Goal: Task Accomplishment & Management: Use online tool/utility

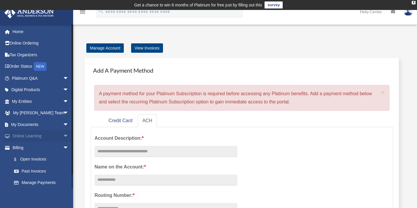
scroll to position [9, 0]
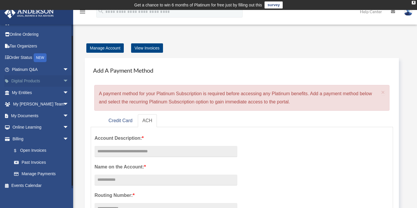
click at [34, 84] on link "Digital Products arrow_drop_down" at bounding box center [40, 81] width 73 height 12
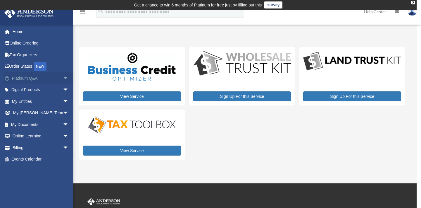
click at [25, 77] on link "Platinum Q&A arrow_drop_down" at bounding box center [40, 78] width 73 height 12
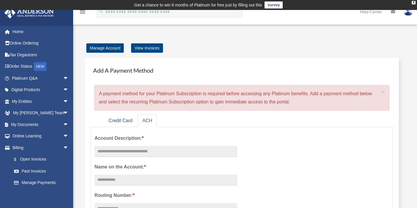
click at [83, 13] on icon "menu" at bounding box center [82, 11] width 7 height 7
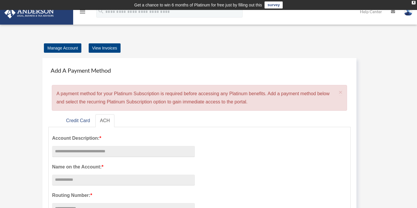
click at [83, 13] on icon "menu" at bounding box center [82, 11] width 7 height 7
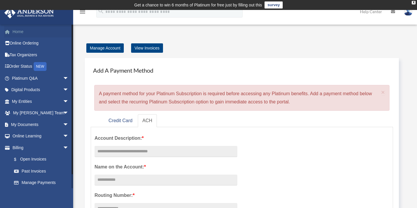
click at [27, 34] on link "Home" at bounding box center [40, 32] width 73 height 12
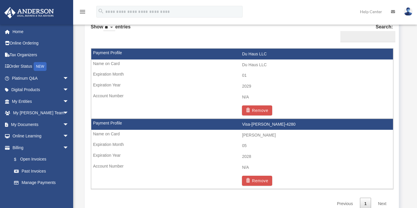
scroll to position [371, 0]
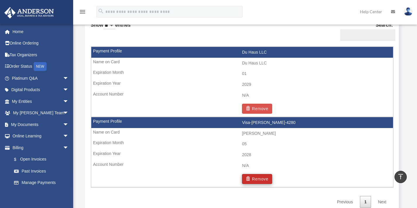
click at [266, 175] on button "Remove" at bounding box center [257, 179] width 30 height 10
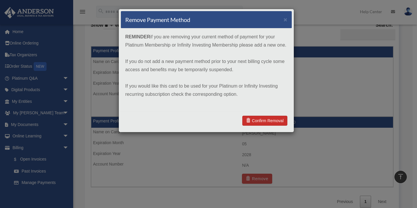
click at [264, 120] on link "Confirm Removal" at bounding box center [264, 121] width 45 height 10
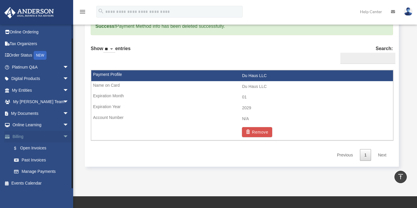
scroll to position [11, 0]
click at [33, 179] on link "Events Calendar" at bounding box center [40, 183] width 73 height 12
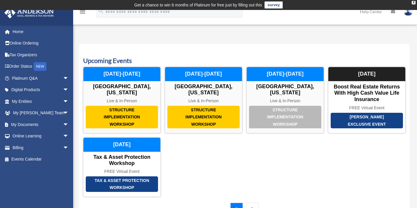
click at [37, 14] on img at bounding box center [29, 12] width 53 height 11
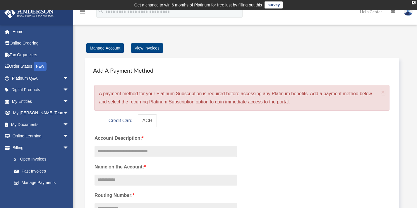
click at [83, 11] on icon "menu" at bounding box center [82, 11] width 7 height 7
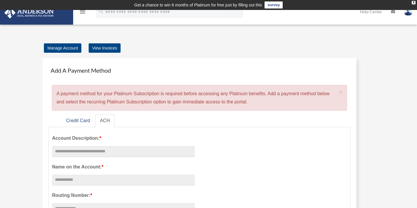
click at [82, 13] on icon "menu" at bounding box center [82, 11] width 7 height 7
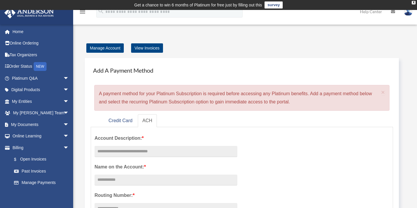
click at [374, 11] on link "Help Center" at bounding box center [370, 11] width 31 height 23
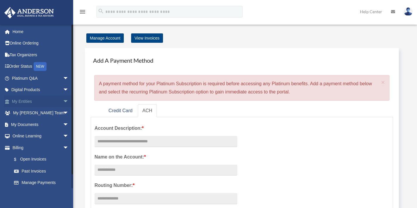
click at [47, 97] on link "My Entities arrow_drop_down" at bounding box center [40, 101] width 73 height 12
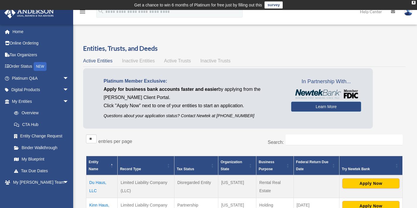
click at [135, 61] on span "Inactive Entities" at bounding box center [138, 60] width 33 height 5
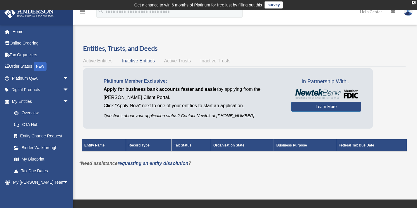
click at [94, 60] on span "Active Entities" at bounding box center [97, 60] width 29 height 5
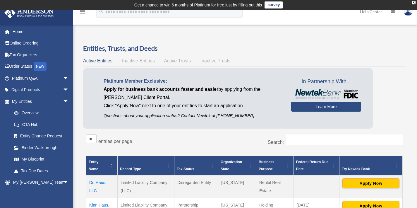
click at [307, 108] on link "Learn More" at bounding box center [326, 106] width 70 height 10
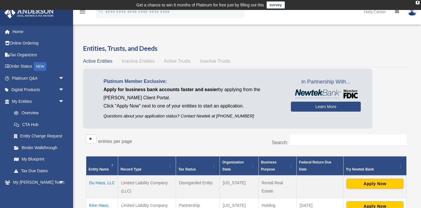
click at [317, 111] on link "Learn More" at bounding box center [326, 106] width 70 height 10
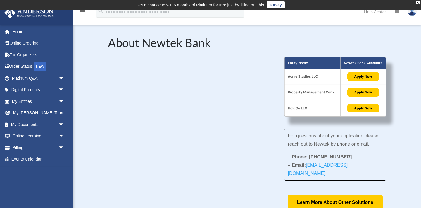
click at [363, 77] on img at bounding box center [335, 87] width 102 height 60
click at [354, 76] on img at bounding box center [335, 87] width 102 height 60
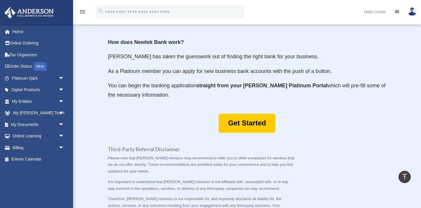
scroll to position [293, 0]
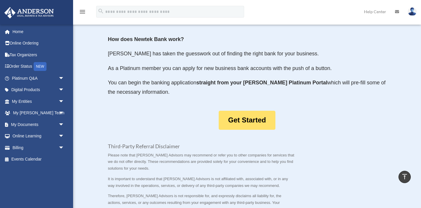
click at [246, 115] on link "Get Started" at bounding box center [247, 120] width 56 height 19
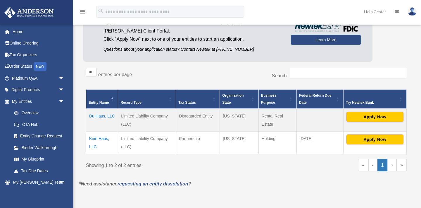
scroll to position [96, 0]
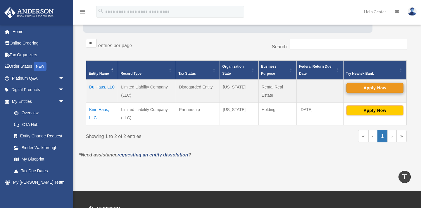
click at [381, 85] on button "Apply Now" at bounding box center [375, 88] width 57 height 10
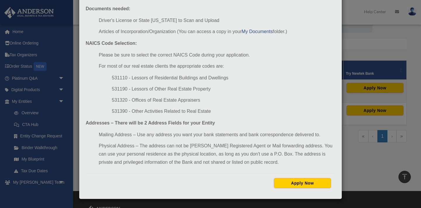
scroll to position [61, 0]
click at [302, 179] on button "Apply Now" at bounding box center [302, 183] width 57 height 10
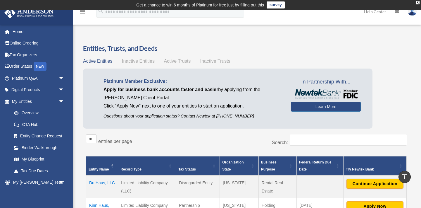
scroll to position [96, 0]
